Goal: Information Seeking & Learning: Learn about a topic

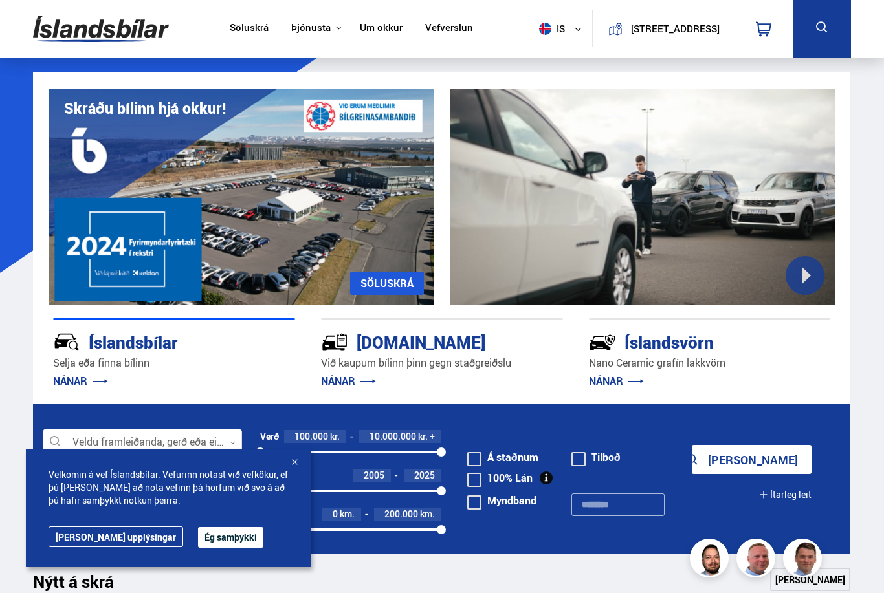
click at [153, 542] on div "Velkomin á vef Íslandsbílar. Vefurinn notast við vefkökur, ef þú [PERSON_NAME] …" at bounding box center [168, 508] width 285 height 118
click at [204, 533] on button "Ég samþykki" at bounding box center [230, 537] width 65 height 21
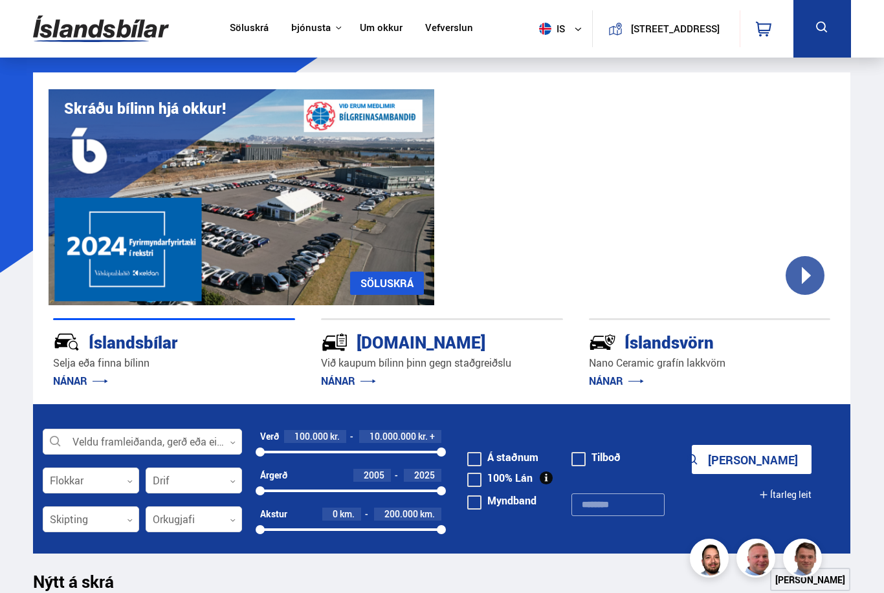
click at [242, 30] on link "Söluskrá" at bounding box center [249, 29] width 39 height 14
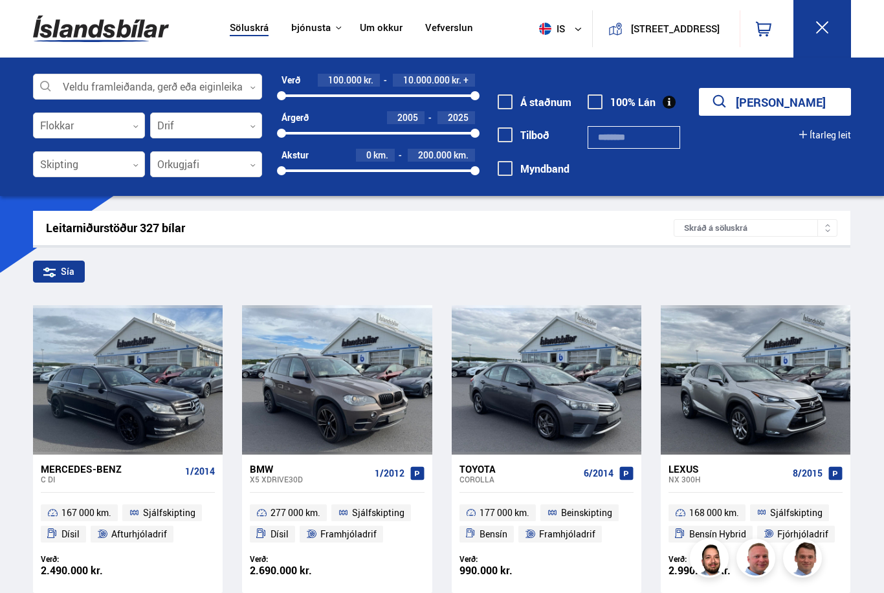
click at [228, 81] on div at bounding box center [147, 87] width 229 height 26
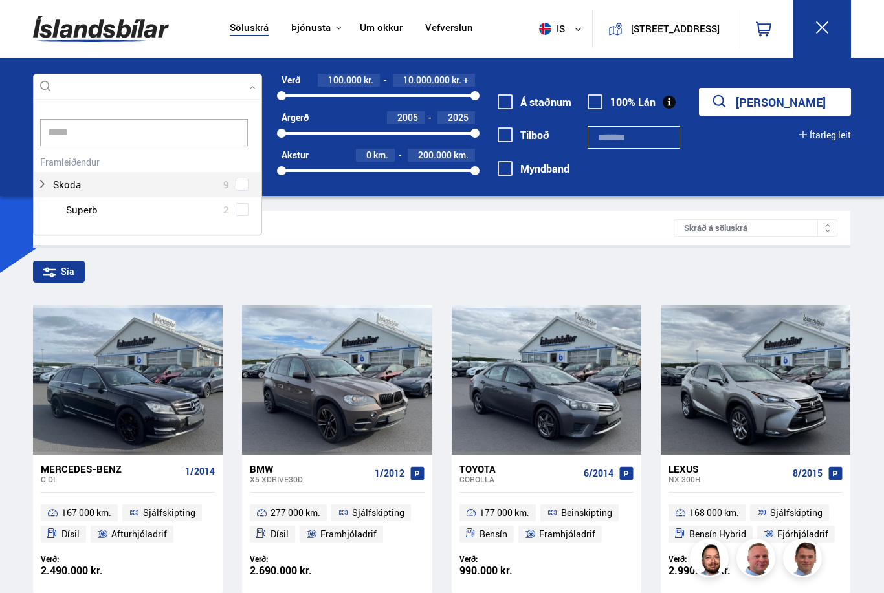
scroll to position [136, 230]
type input "****"
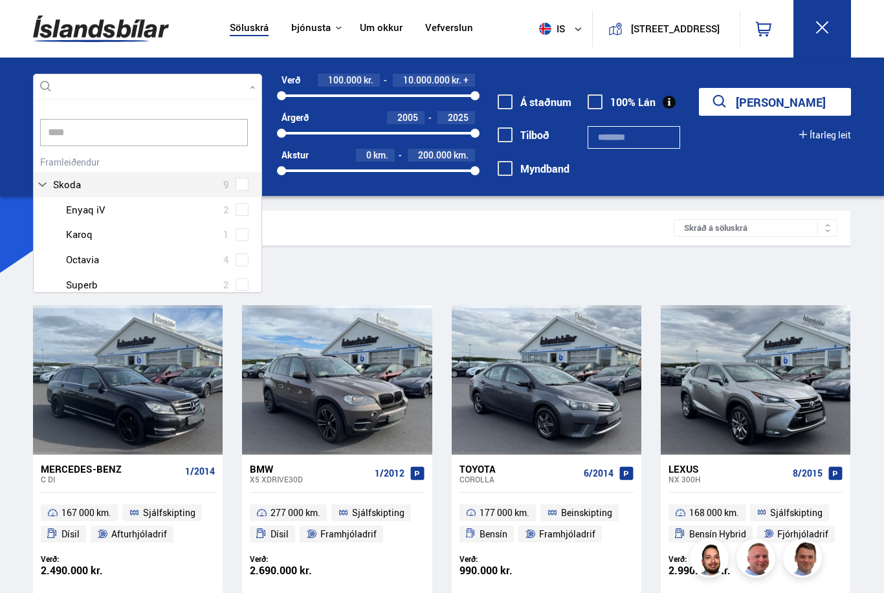
click at [241, 255] on div "Skoda Enyaq iV 2 Skoda Karoq 1 Skoda Octavia 4 Skoda Superb 2" at bounding box center [148, 247] width 228 height 100
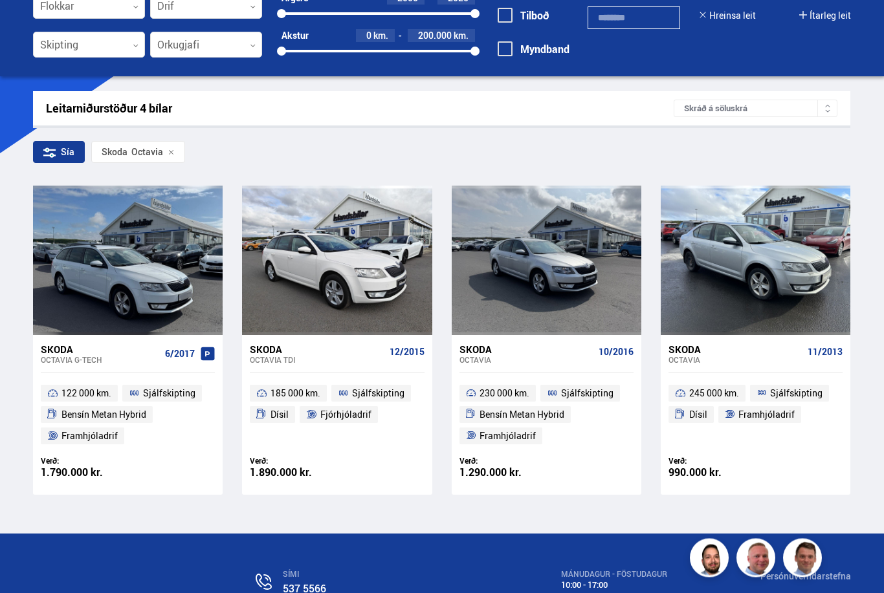
scroll to position [120, 0]
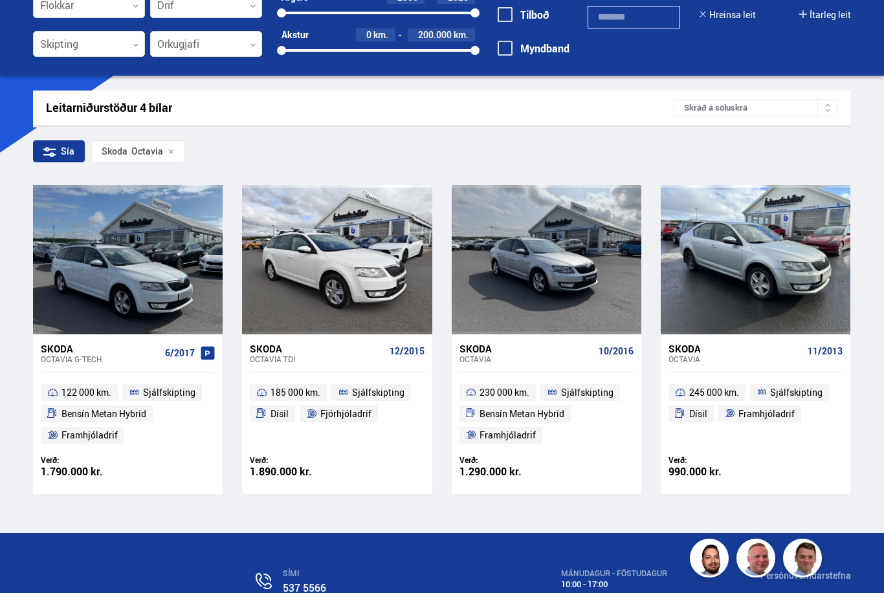
click at [63, 369] on div "Skoda Octavia G-TECH 6/2017" at bounding box center [128, 353] width 174 height 38
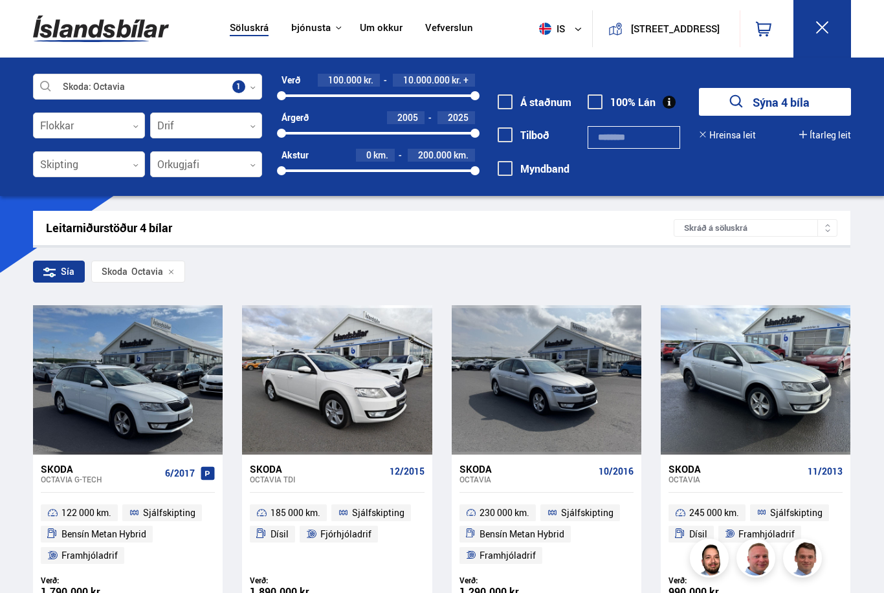
click at [360, 35] on link "Um okkur" at bounding box center [381, 29] width 43 height 14
